Goal: Find contact information: Find contact information

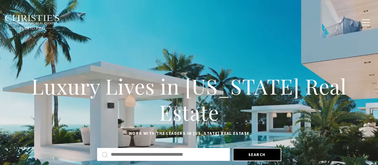
click at [172, 26] on link "Exclusive Properties" at bounding box center [158, 22] width 53 height 15
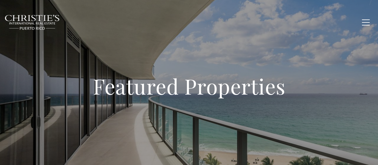
click at [365, 23] on button "button" at bounding box center [366, 22] width 16 height 17
click at [364, 22] on span "button" at bounding box center [366, 22] width 8 height 1
type input "**********"
type input "*********"
click at [339, 19] on link "Contact Us" at bounding box center [342, 22] width 31 height 15
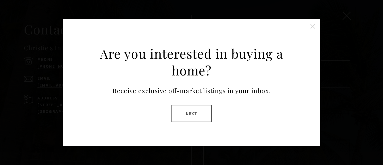
click at [314, 26] on button "Close this option" at bounding box center [312, 26] width 12 height 12
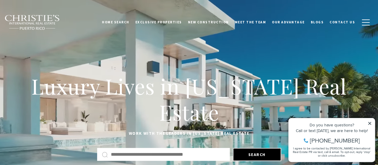
click at [343, 21] on span "Contact Us" at bounding box center [342, 22] width 25 height 4
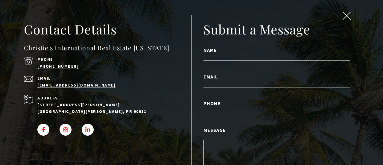
click at [44, 127] on span "FACEBOOK" at bounding box center [43, 129] width 5 height 5
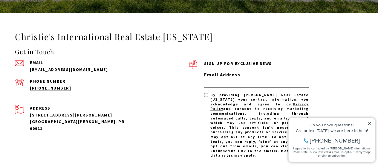
scroll to position [1824, 0]
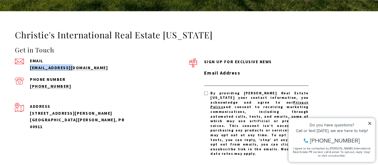
drag, startPoint x: 82, startPoint y: 51, endPoint x: 27, endPoint y: 58, distance: 55.7
click at [27, 58] on div "Get in Touch Email [EMAIL_ADDRESS][DOMAIN_NAME] Phone Number [PHONE_NUMBER]" at bounding box center [102, 67] width 174 height 44
copy link "[EMAIL_ADDRESS][DOMAIN_NAME]"
